Goal: Task Accomplishment & Management: Complete application form

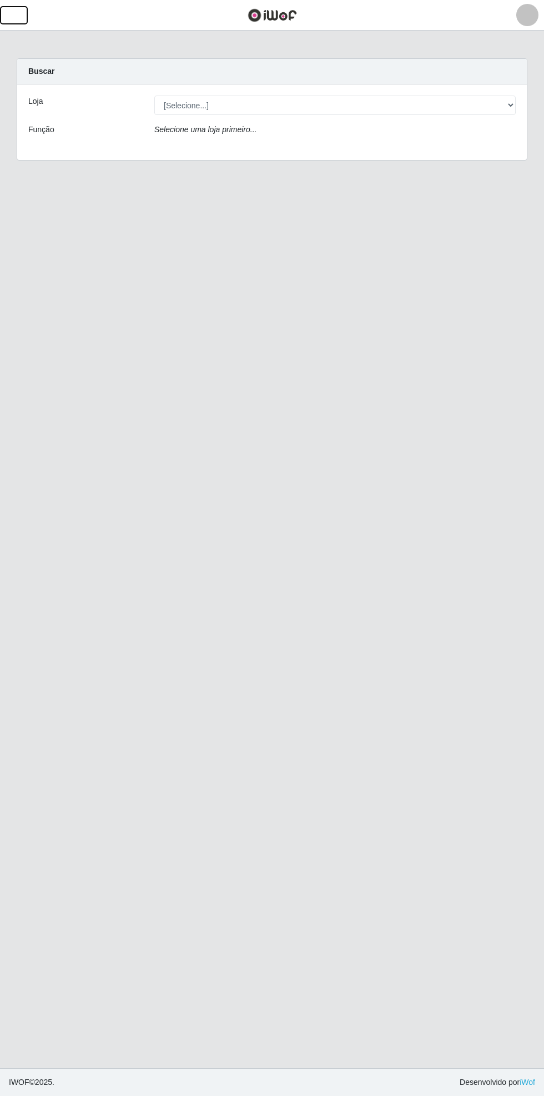
click at [27, 18] on button "button" at bounding box center [14, 15] width 28 height 18
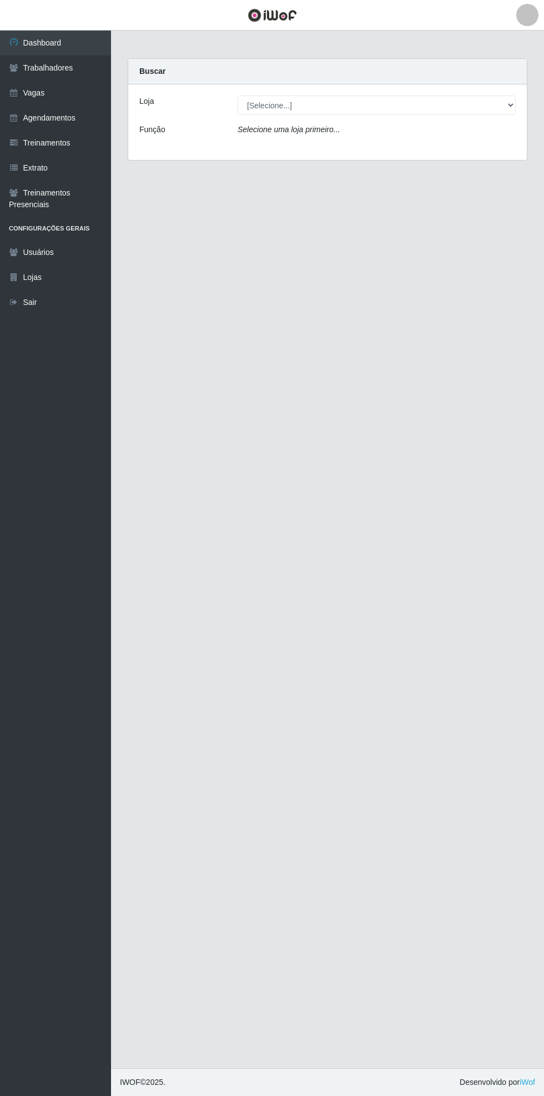
click at [75, 99] on link "Vagas" at bounding box center [55, 93] width 111 height 25
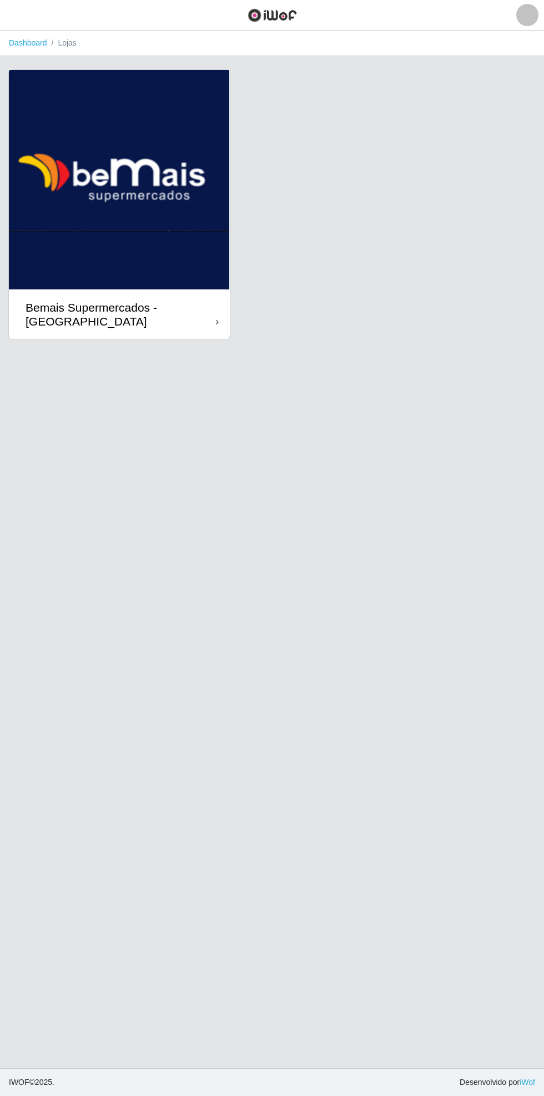
click at [193, 328] on div "Bemais Supermercados - [GEOGRAPHIC_DATA]" at bounding box center [121, 314] width 191 height 28
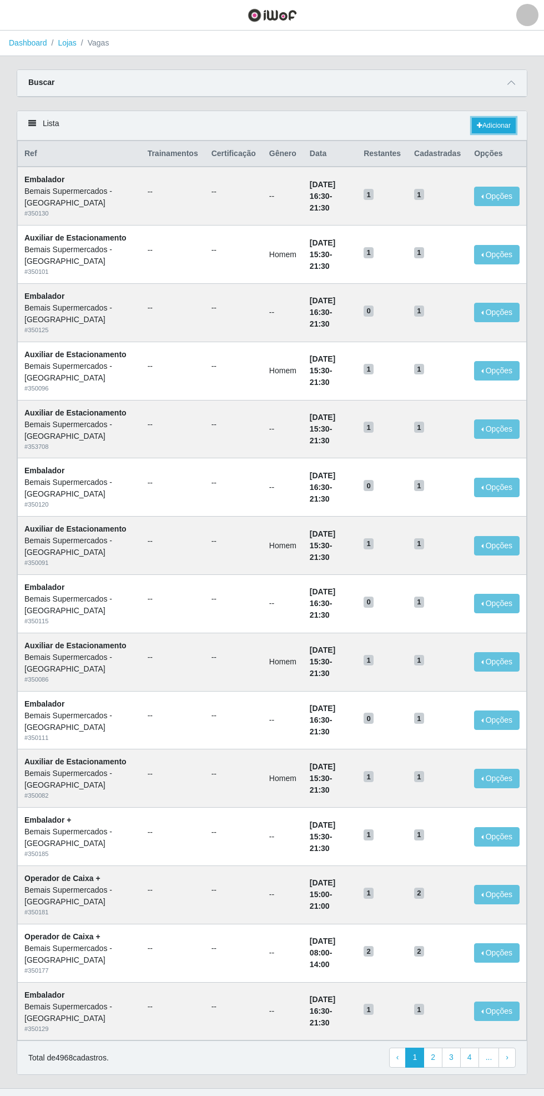
click at [497, 122] on link "Adicionar" at bounding box center [494, 126] width 44 height 16
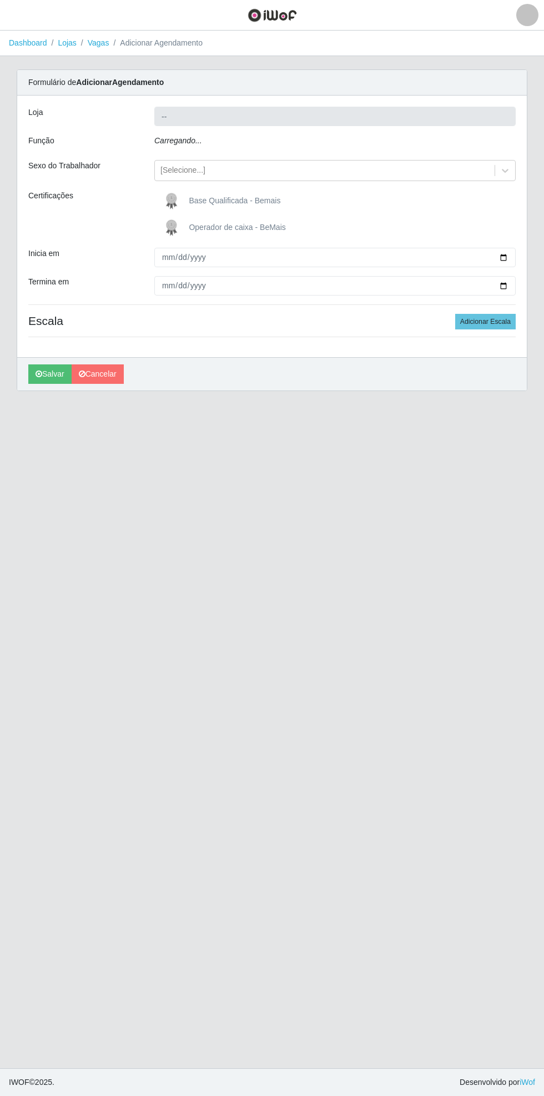
type input "Bemais Supermercados - [GEOGRAPHIC_DATA]"
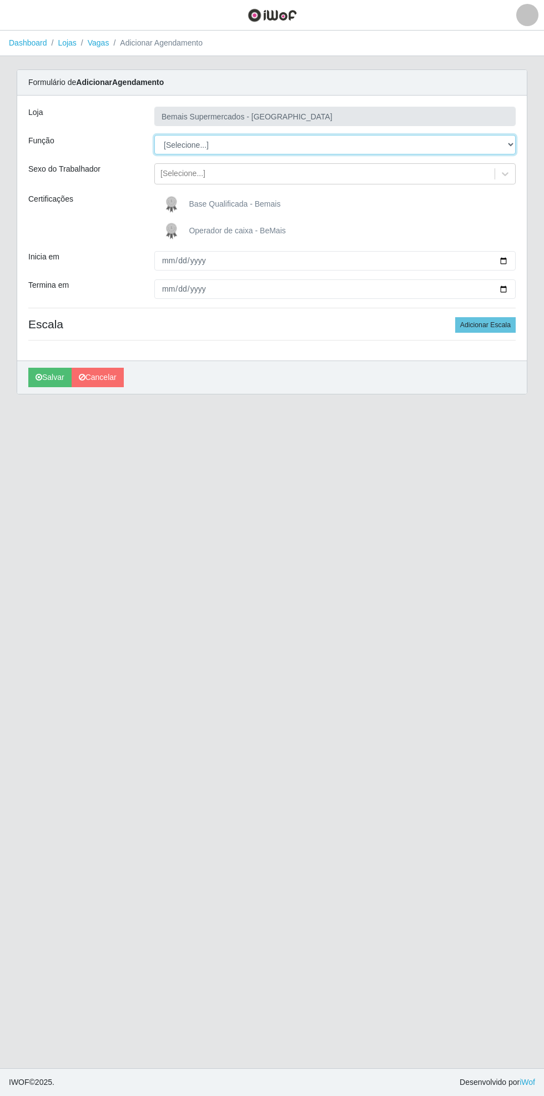
click at [506, 152] on select "[Selecione...] ASG ASG + ASG ++ Auxiliar de Estacionamento Auxiliar de Estacion…" at bounding box center [335, 144] width 362 height 19
select select "72"
click at [154, 135] on select "[Selecione...] ASG ASG + ASG ++ Auxiliar de Estacionamento Auxiliar de Estacion…" at bounding box center [335, 144] width 362 height 19
click at [230, 232] on span "Operador de caixa - BeMais" at bounding box center [237, 230] width 97 height 9
click at [0, 0] on input "Operador de caixa - BeMais" at bounding box center [0, 0] width 0 height 0
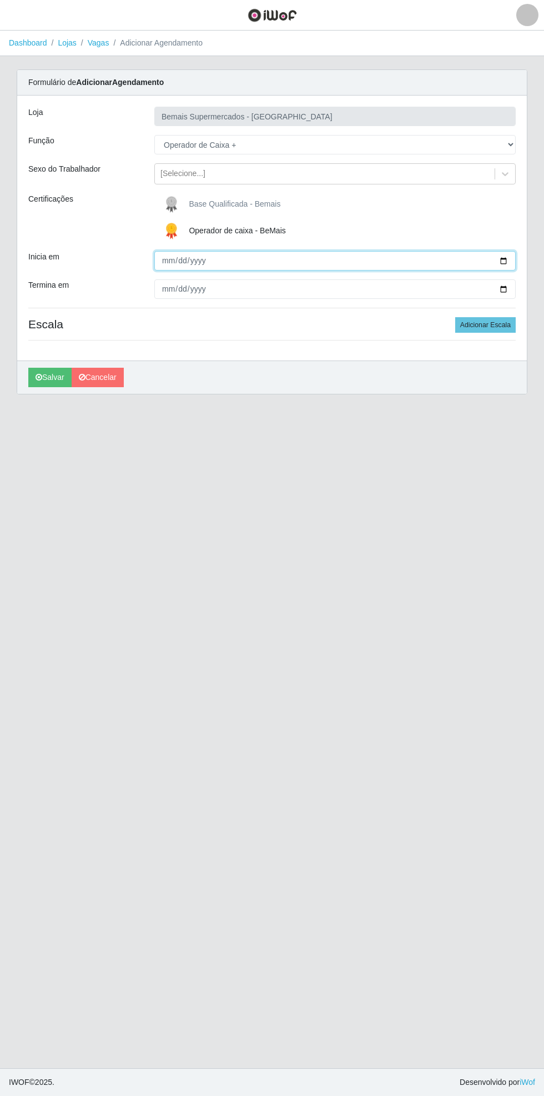
click at [510, 253] on input "Inicia em" at bounding box center [335, 260] width 362 height 19
type input "[DATE]"
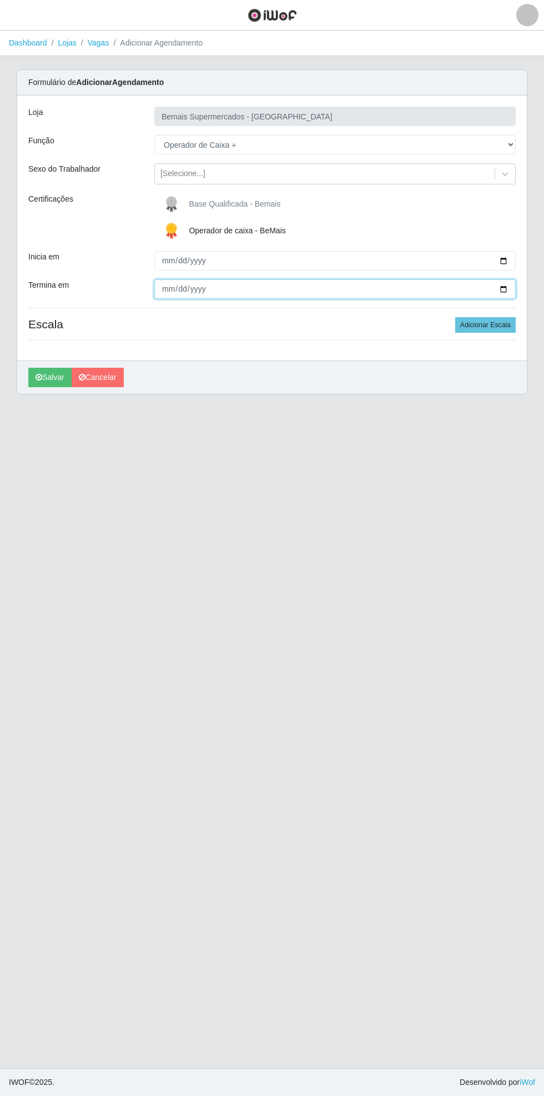
click at [515, 287] on input "Termina em" at bounding box center [335, 288] width 362 height 19
type input "[DATE]"
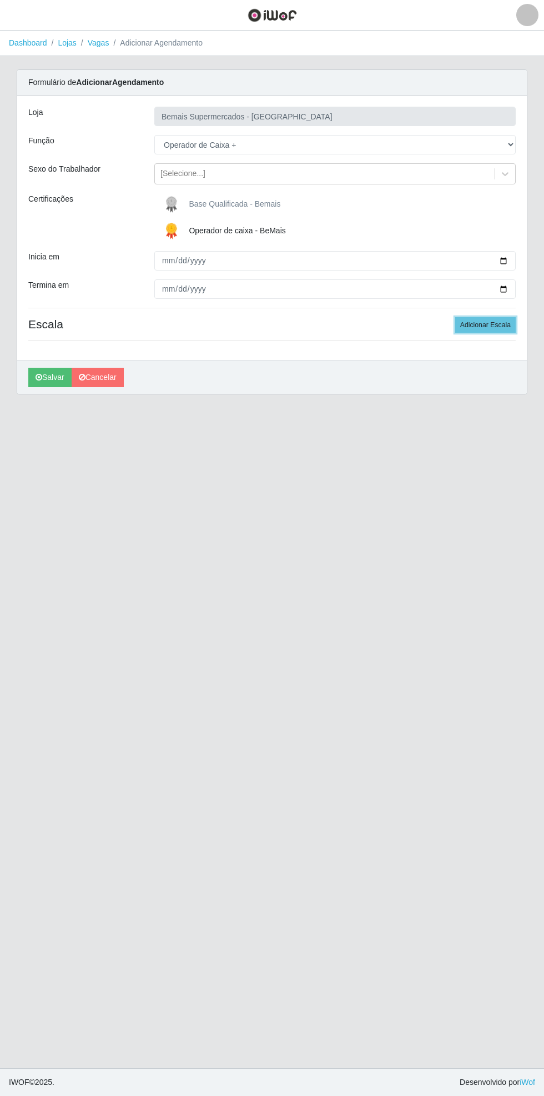
click at [503, 318] on button "Adicionar Escala" at bounding box center [485, 325] width 61 height 16
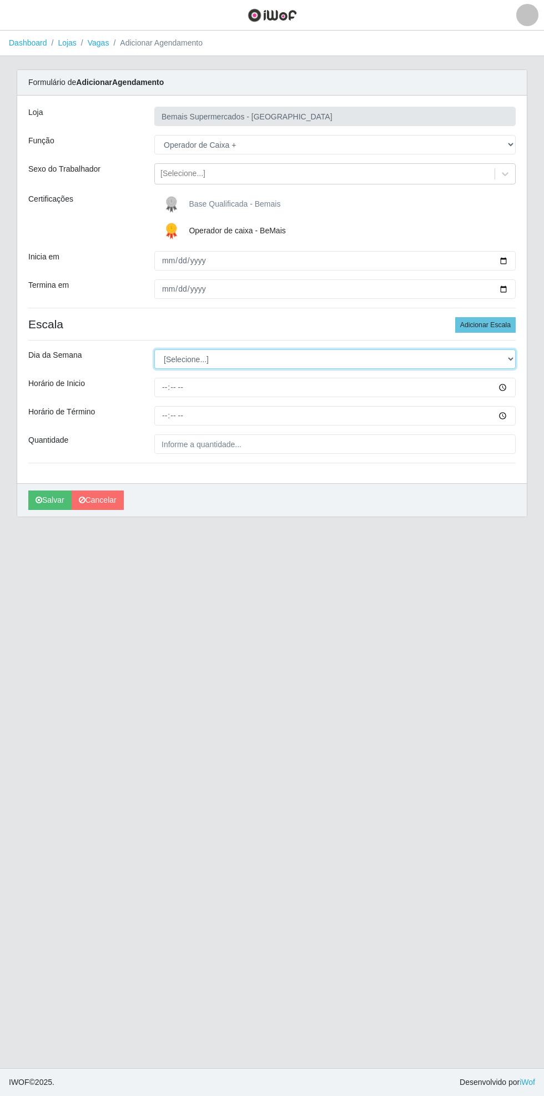
click at [510, 358] on select "[Selecione...] Segunda Terça Quarta Quinta Sexta Sábado Domingo" at bounding box center [335, 358] width 362 height 19
select select "0"
click at [154, 349] on select "[Selecione...] Segunda Terça Quarta Quinta Sexta Sábado Domingo" at bounding box center [335, 358] width 362 height 19
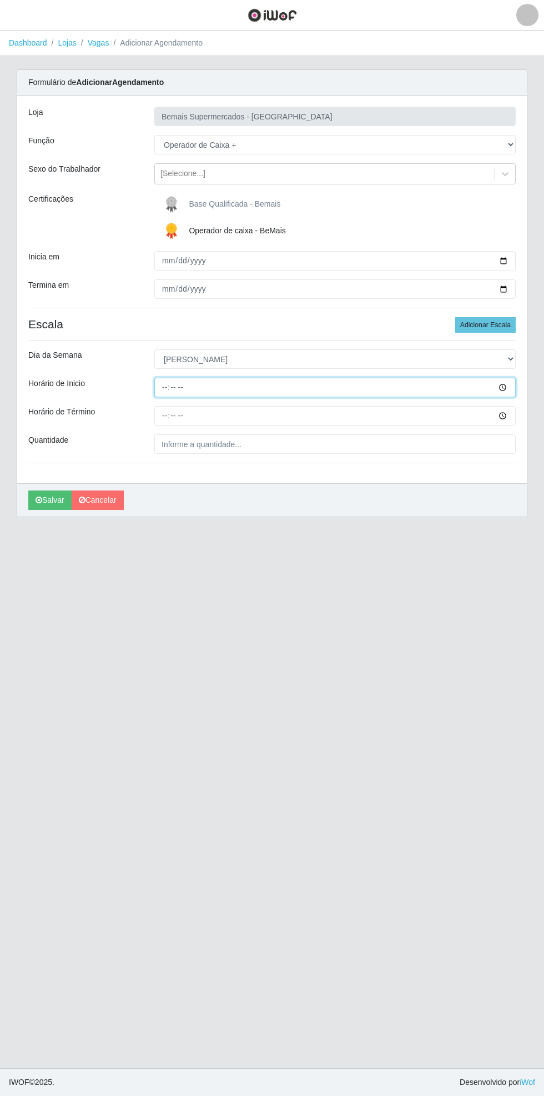
click at [509, 387] on input "Horário de Inicio" at bounding box center [335, 387] width 362 height 19
type input "07:00"
click at [511, 415] on input "Horário de Término" at bounding box center [335, 415] width 362 height 19
type input "13:00"
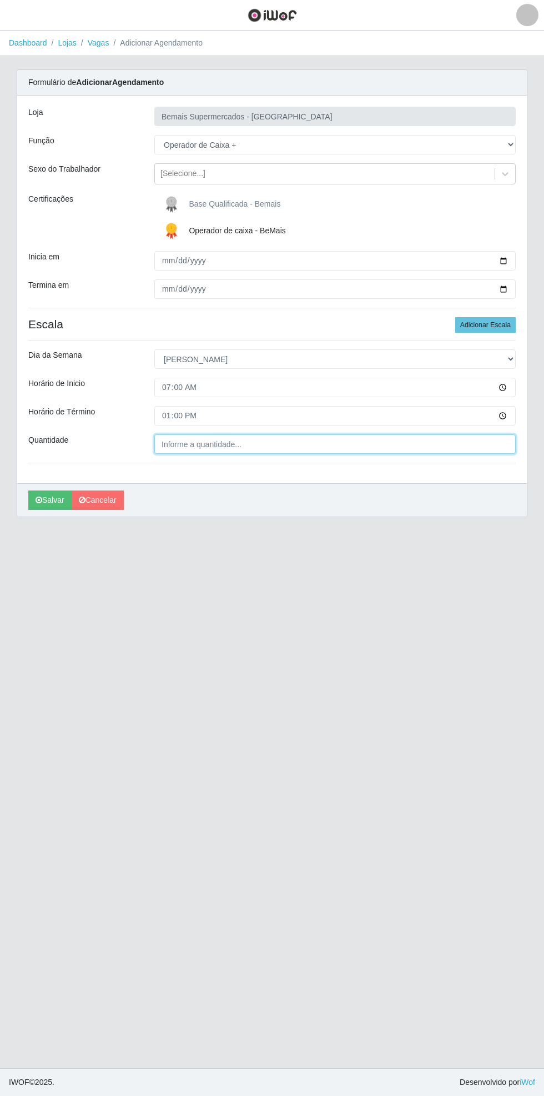
click at [250, 443] on input "Quantidade" at bounding box center [335, 443] width 362 height 19
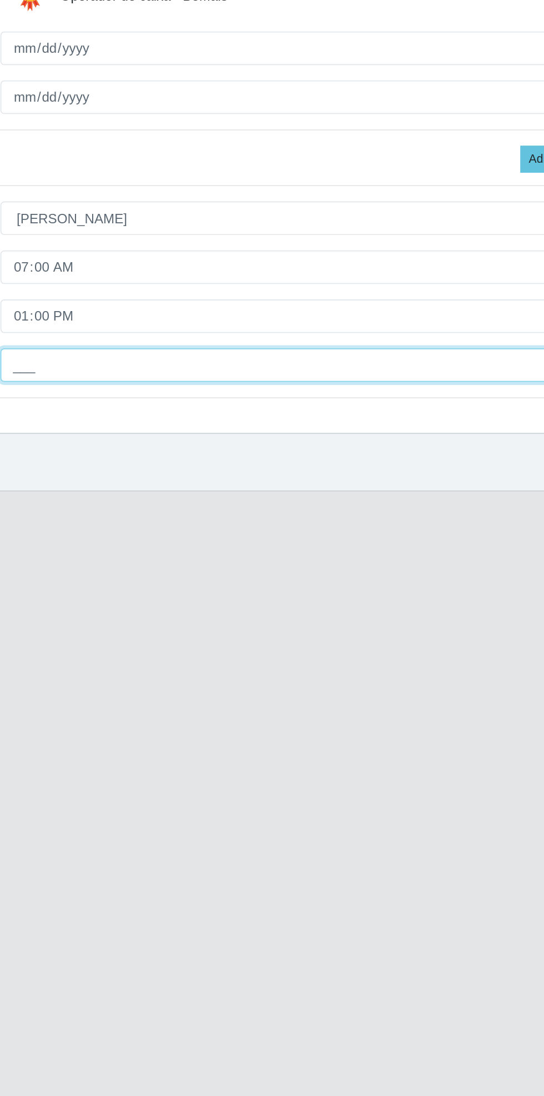
type input "1__"
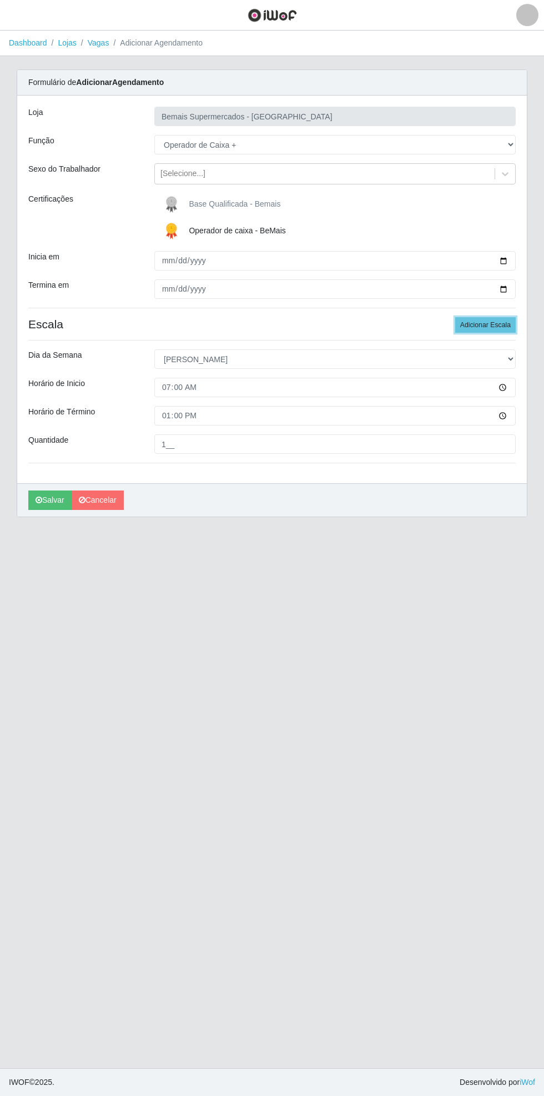
click at [502, 326] on button "Adicionar Escala" at bounding box center [485, 325] width 61 height 16
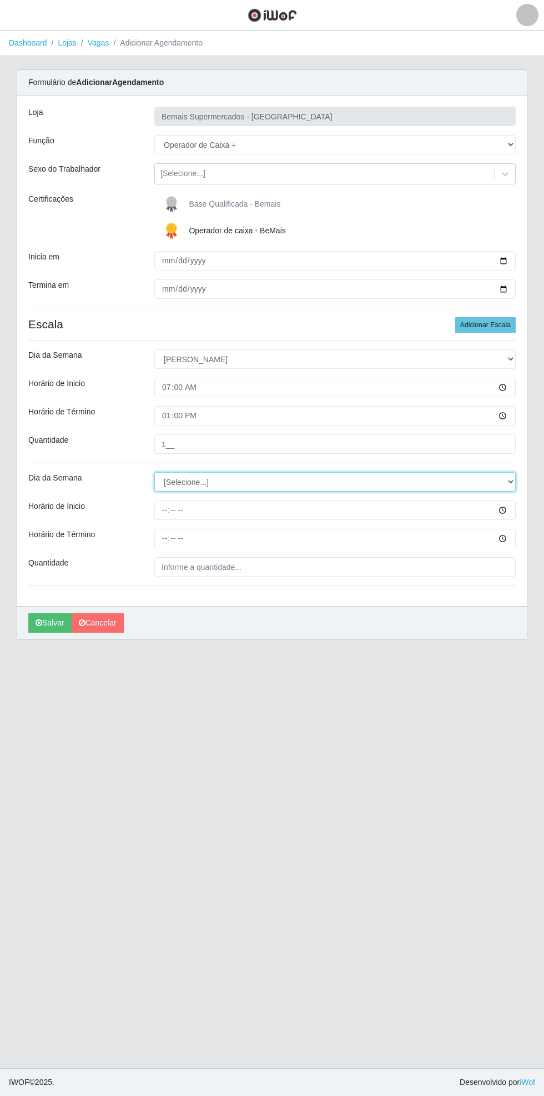
click at [515, 485] on select "[Selecione...] Segunda Terça Quarta Quinta Sexta Sábado Domingo" at bounding box center [335, 481] width 362 height 19
select select "0"
click at [154, 472] on select "[Selecione...] Segunda Terça Quarta Quinta Sexta Sábado Domingo" at bounding box center [335, 481] width 362 height 19
click at [511, 517] on input "Horário de Inicio" at bounding box center [335, 509] width 362 height 19
type input "08:00"
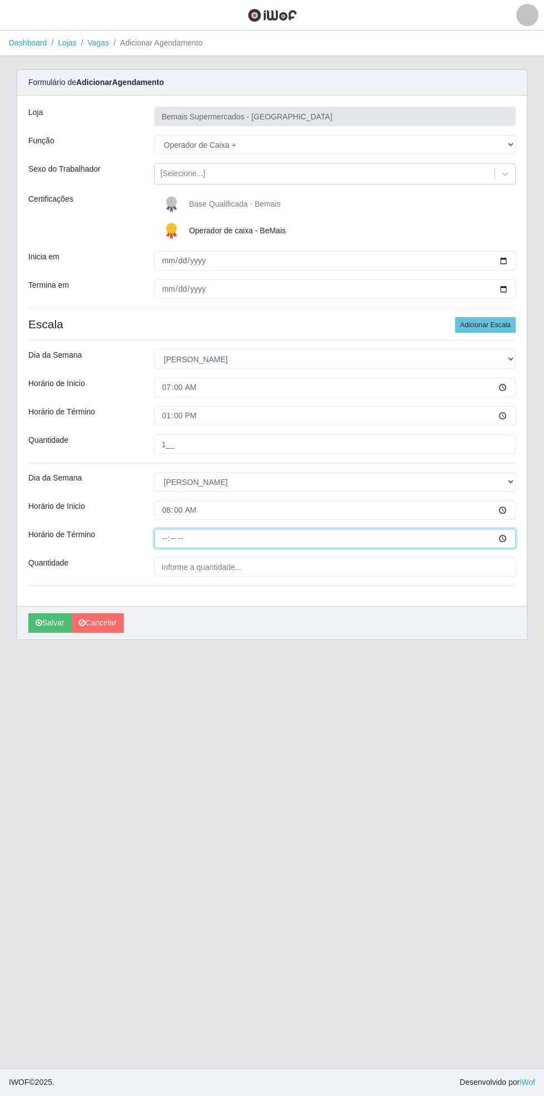
click at [515, 543] on input "Horário de Término" at bounding box center [335, 538] width 362 height 19
type input "14:00"
click at [273, 569] on input "Quantidade" at bounding box center [335, 566] width 362 height 19
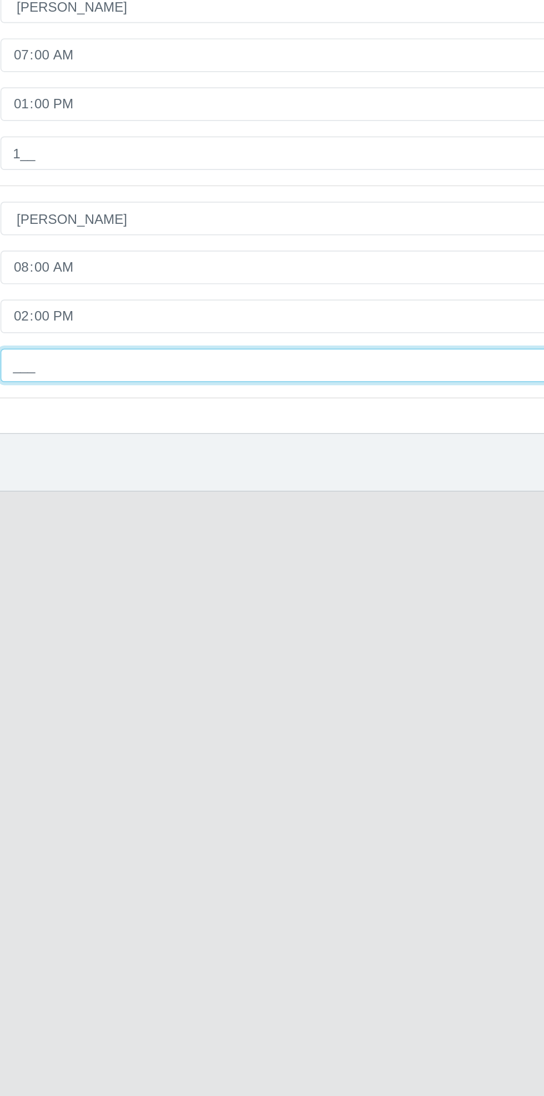
type input "1__"
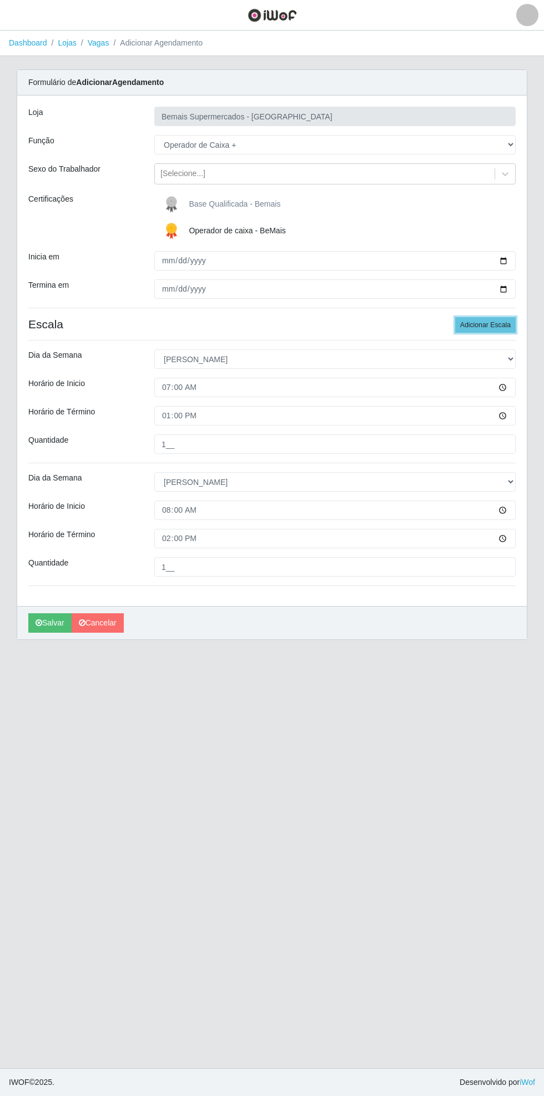
click at [508, 318] on button "Adicionar Escala" at bounding box center [485, 325] width 61 height 16
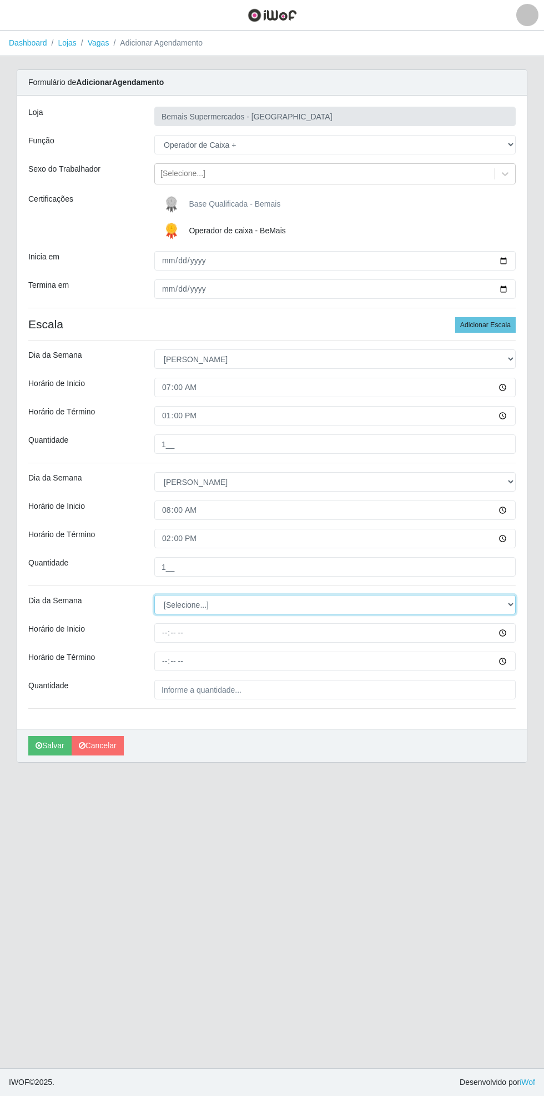
click at [512, 604] on select "[Selecione...] Segunda Terça Quarta Quinta Sexta Sábado Domingo" at bounding box center [335, 604] width 362 height 19
select select "0"
click at [154, 595] on select "[Selecione...] Segunda Terça Quarta Quinta Sexta Sábado Domingo" at bounding box center [335, 604] width 362 height 19
click at [507, 632] on input "Horário de Inicio" at bounding box center [335, 632] width 362 height 19
type input "09:00"
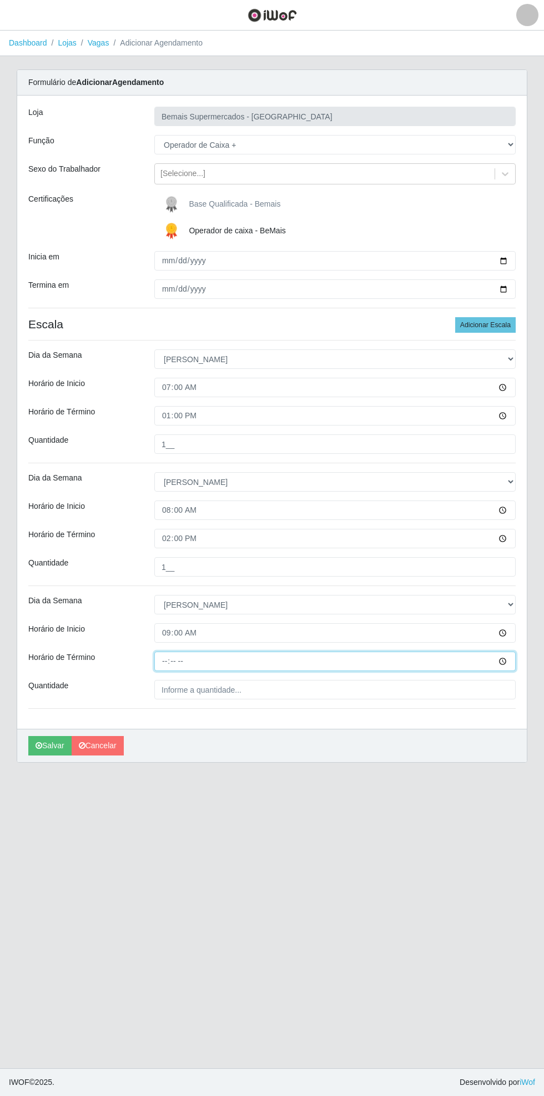
click at [509, 667] on input "Horário de Término" at bounding box center [335, 660] width 362 height 19
type input "15:00"
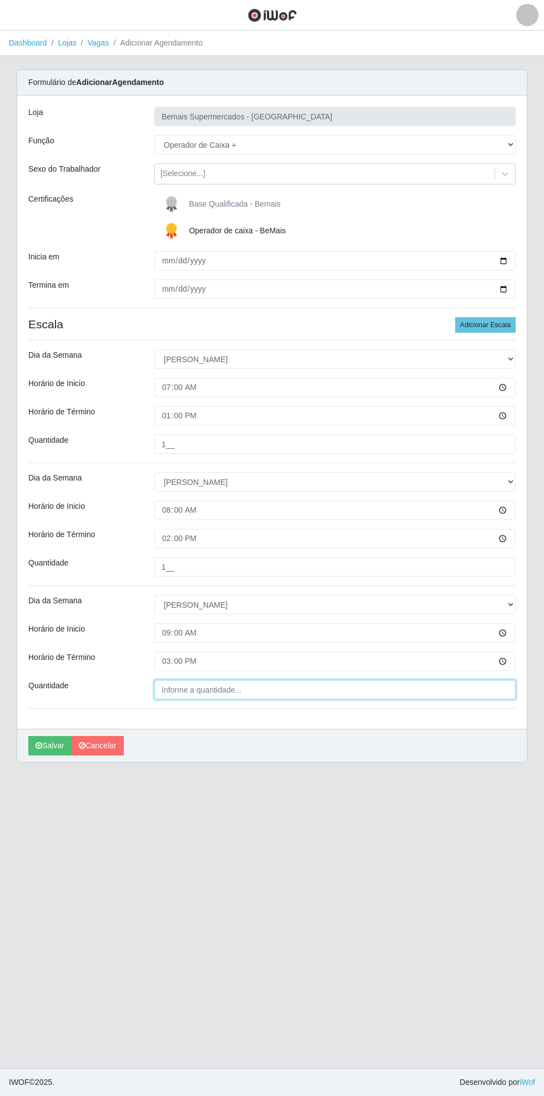
click at [234, 689] on input "Quantidade" at bounding box center [335, 689] width 362 height 19
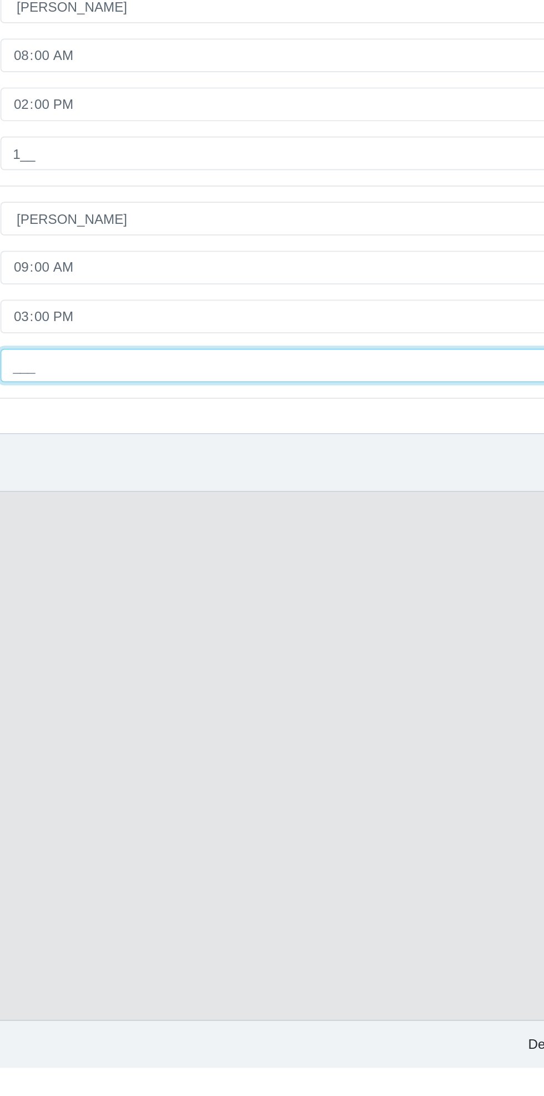
type input "1__"
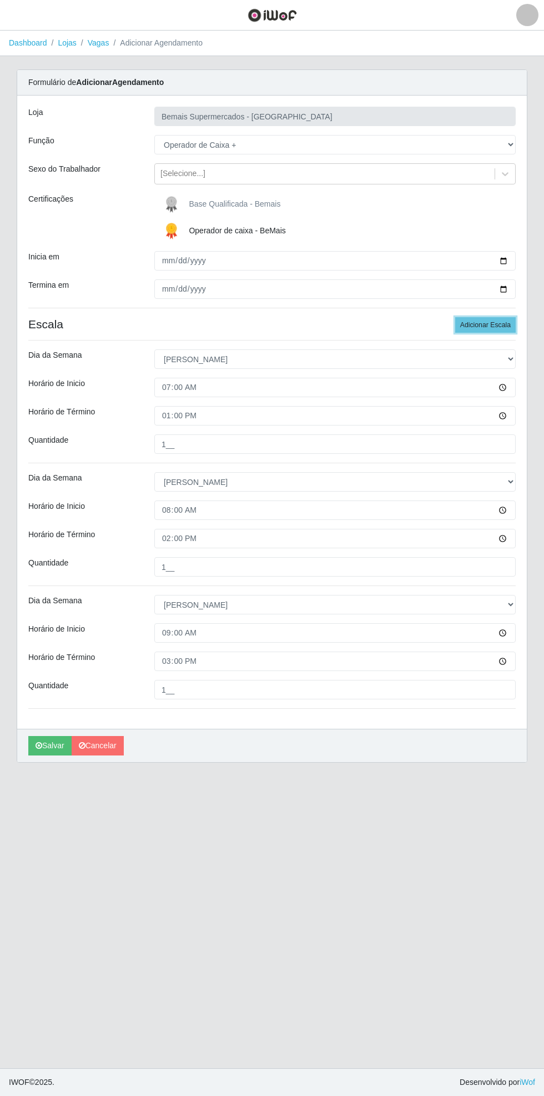
click at [498, 322] on button "Adicionar Escala" at bounding box center [485, 325] width 61 height 16
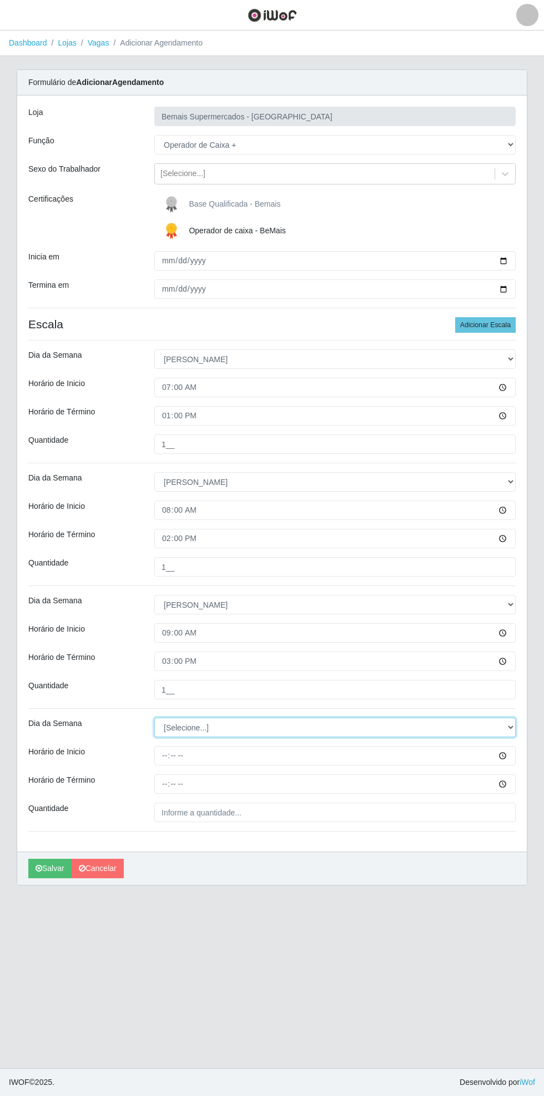
click at [512, 726] on select "[Selecione...] Segunda Terça Quarta Quinta Sexta Sábado Domingo" at bounding box center [335, 727] width 362 height 19
select select "0"
click at [154, 718] on select "[Selecione...] Segunda Terça Quarta Quinta Sexta Sábado Domingo" at bounding box center [335, 727] width 362 height 19
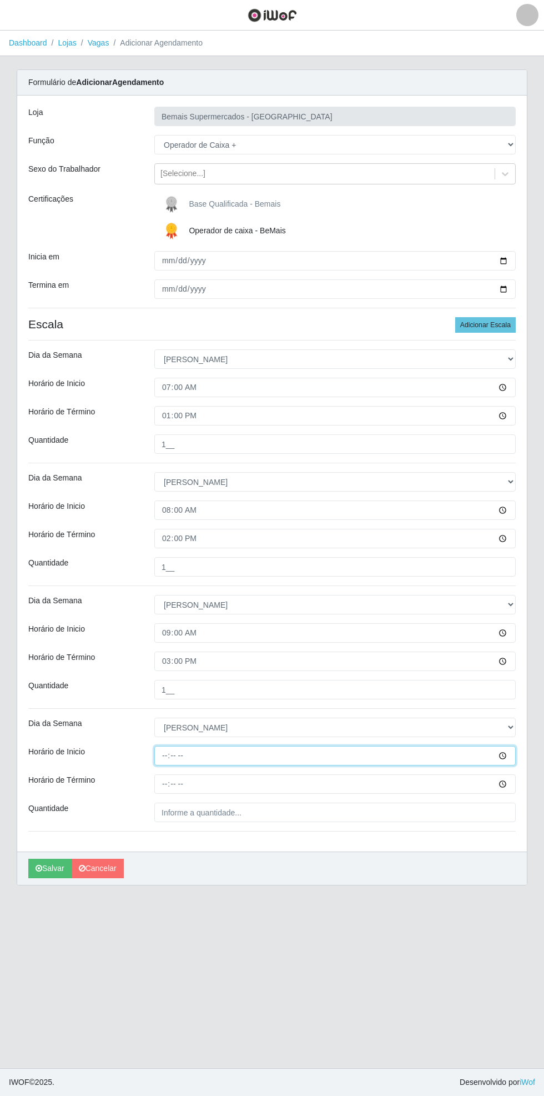
click at [513, 755] on input "Horário de Inicio" at bounding box center [335, 755] width 362 height 19
type input "15:30"
click at [512, 787] on input "Horário de Término" at bounding box center [335, 783] width 362 height 19
type input "21:30"
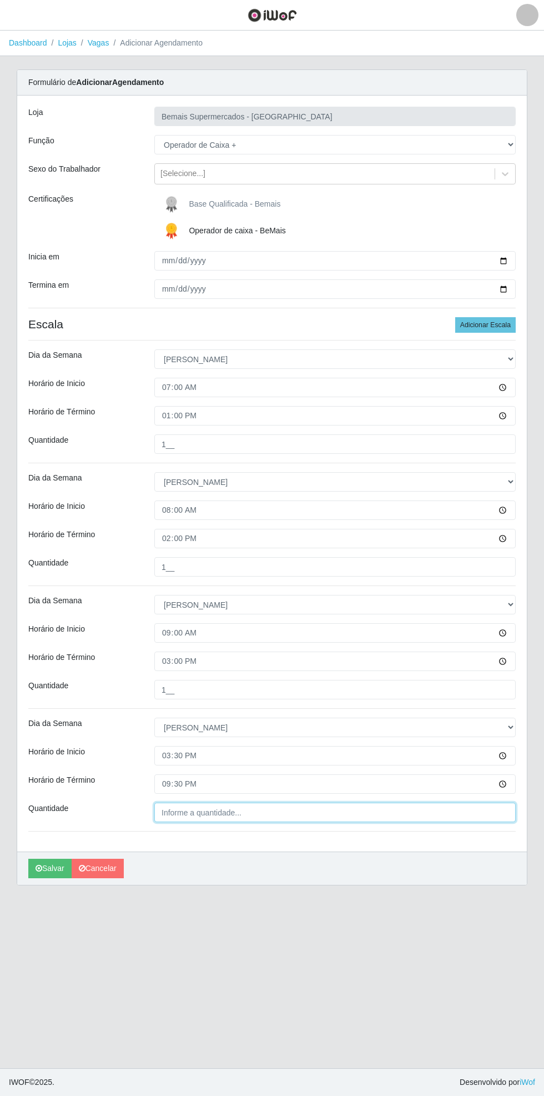
click at [224, 814] on input "Quantidade" at bounding box center [335, 812] width 362 height 19
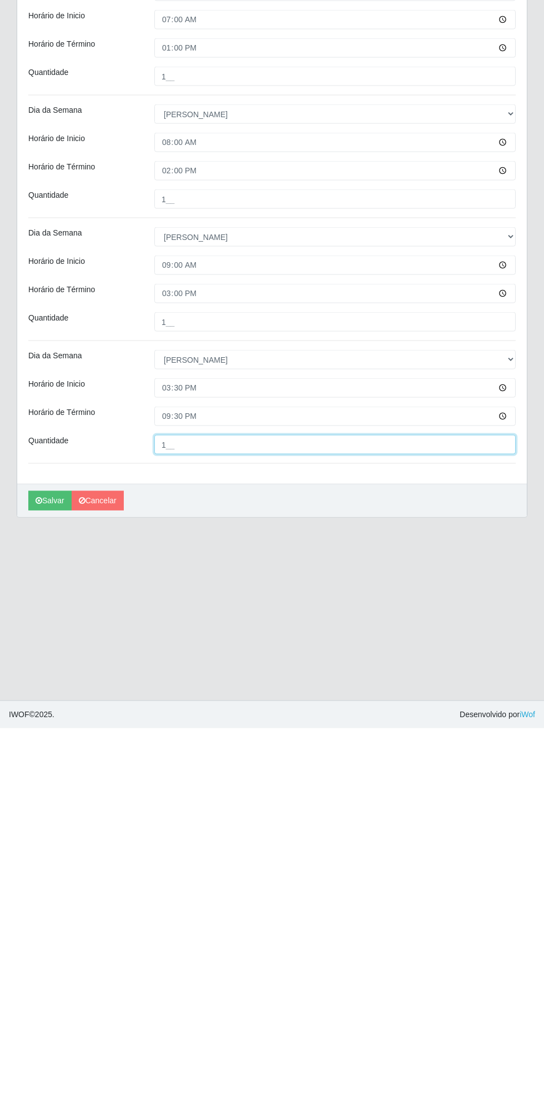
type input "1__"
click at [38, 866] on icon "submit" at bounding box center [39, 868] width 7 height 8
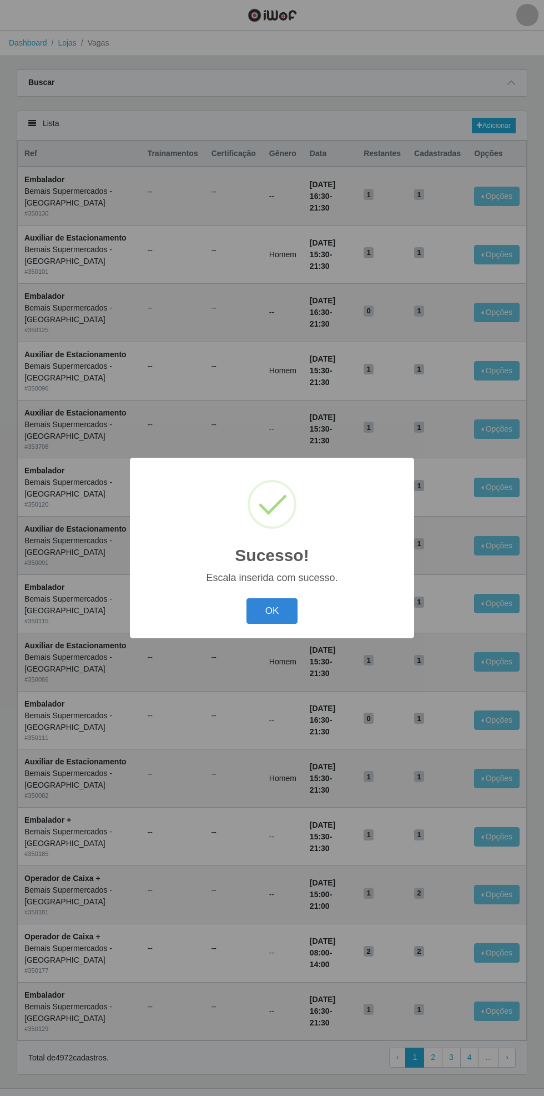
click at [271, 608] on button "OK" at bounding box center [273, 611] width 52 height 26
